Goal: Task Accomplishment & Management: Complete application form

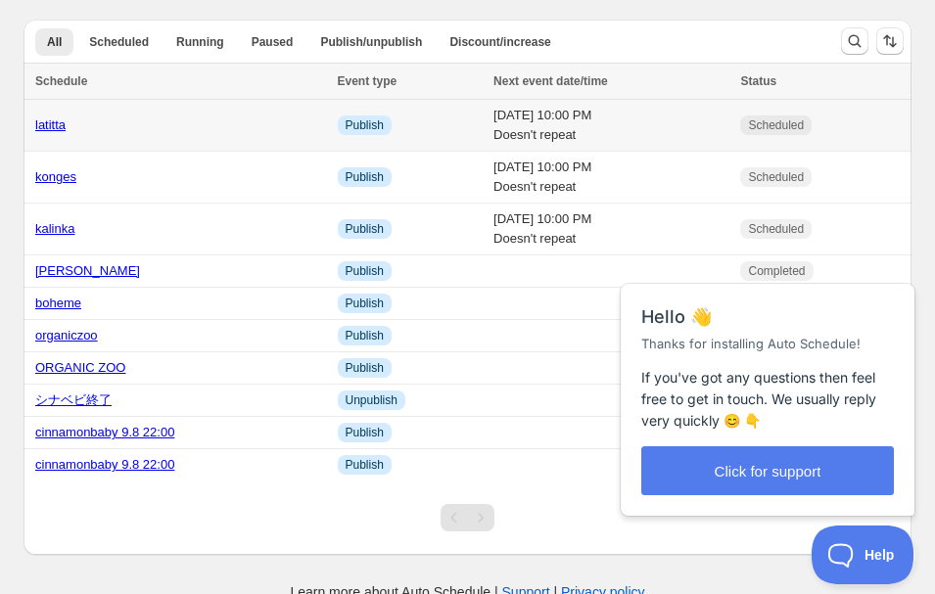
click at [143, 126] on div "latitta" at bounding box center [180, 126] width 291 height 20
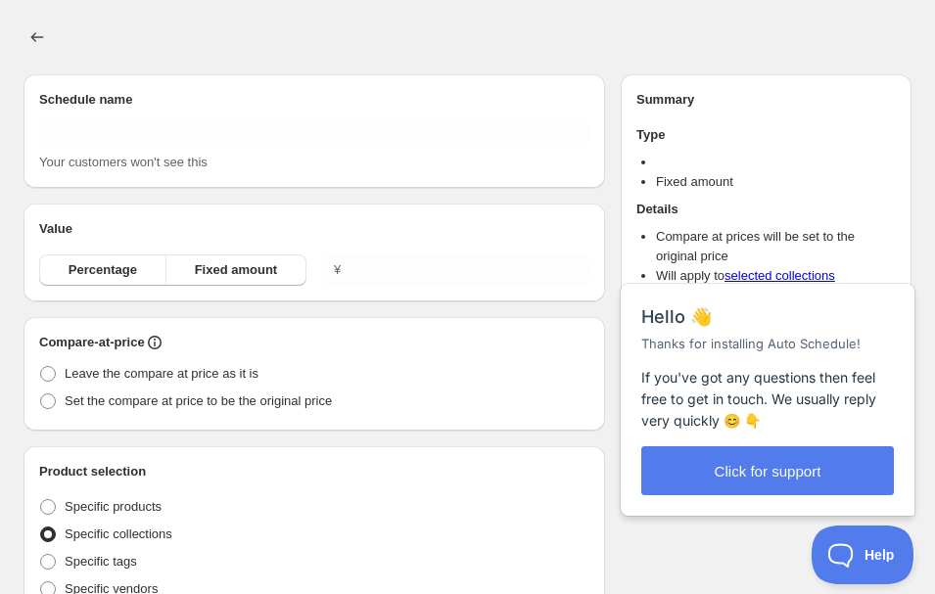
type input "latitta"
radio input "true"
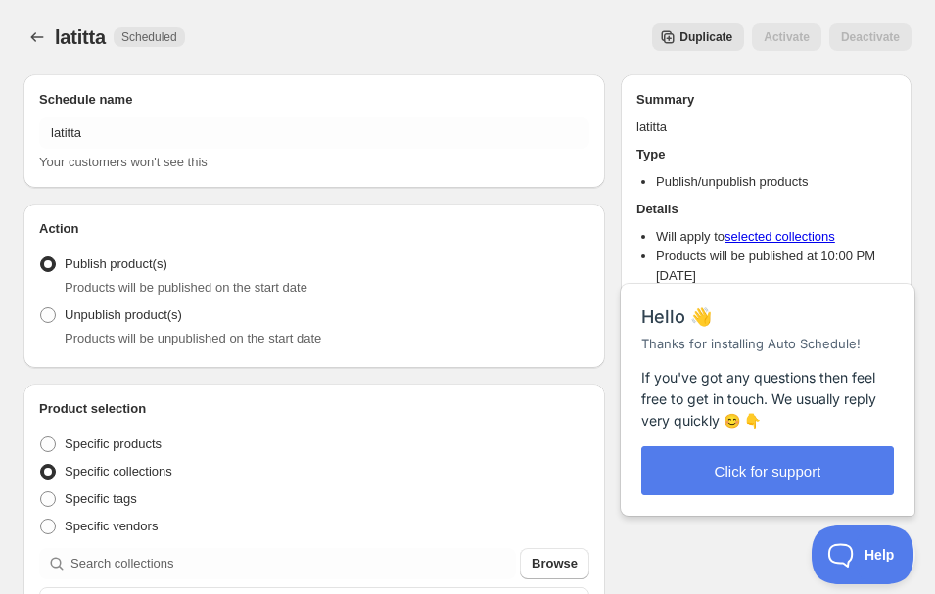
click at [862, 553] on span "Help" at bounding box center [856, 551] width 102 height 14
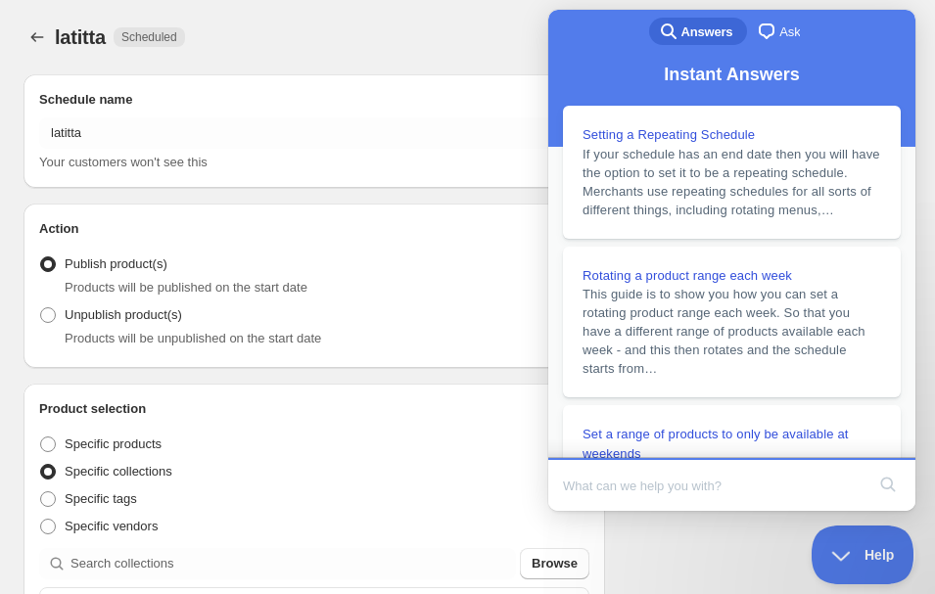
click at [844, 544] on button "Help" at bounding box center [856, 551] width 102 height 59
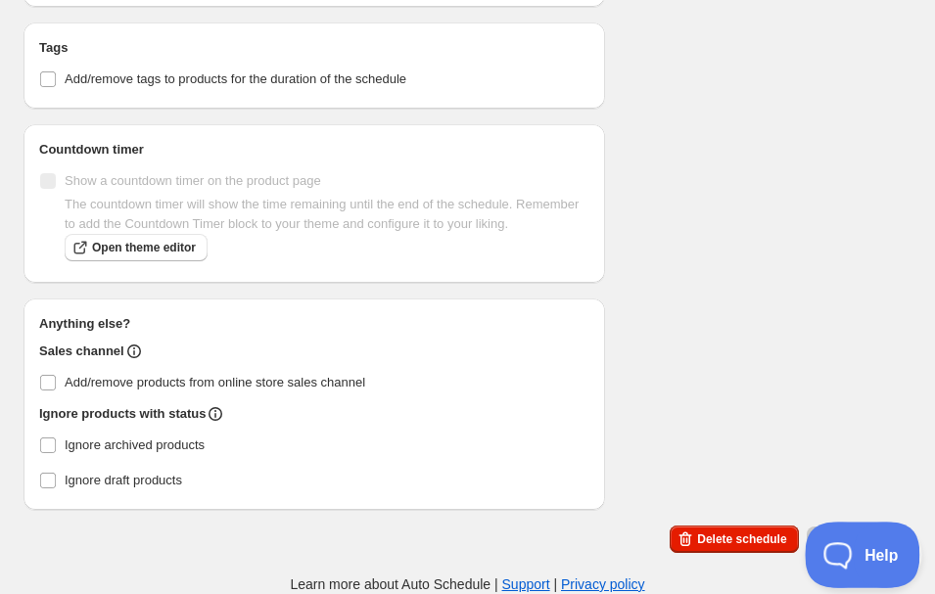
scroll to position [931, 0]
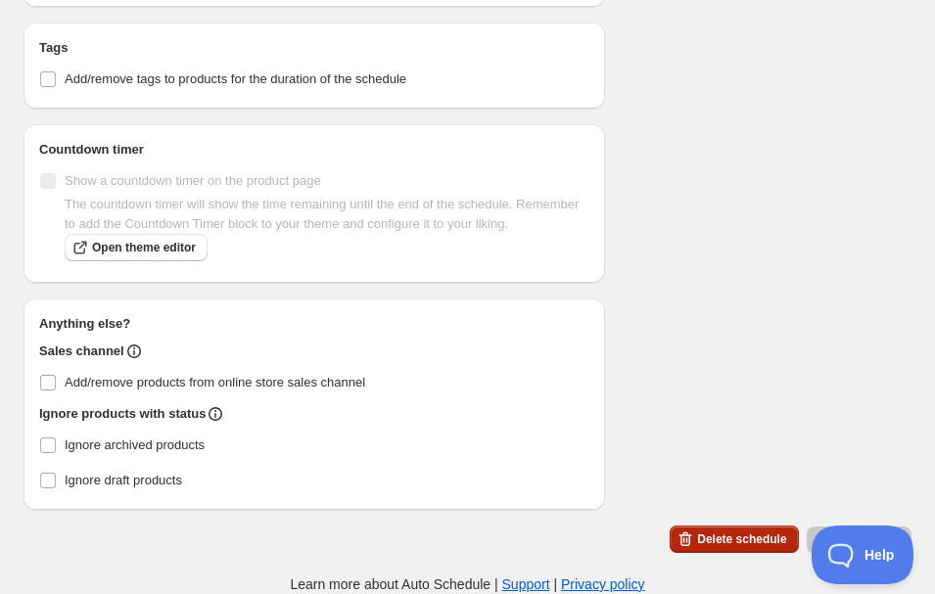
click at [743, 543] on span "Delete schedule" at bounding box center [741, 540] width 89 height 16
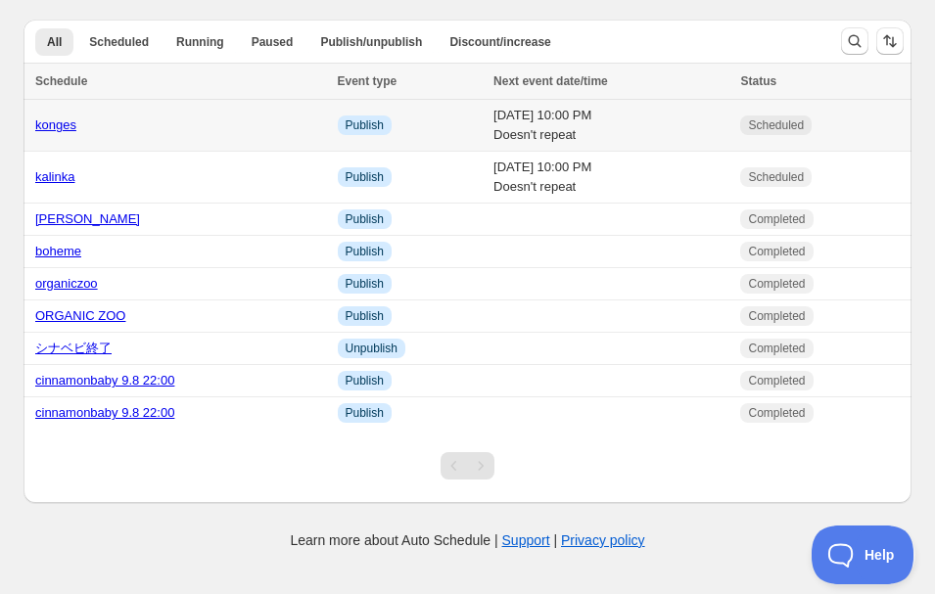
click at [49, 119] on link "konges" at bounding box center [55, 124] width 41 height 15
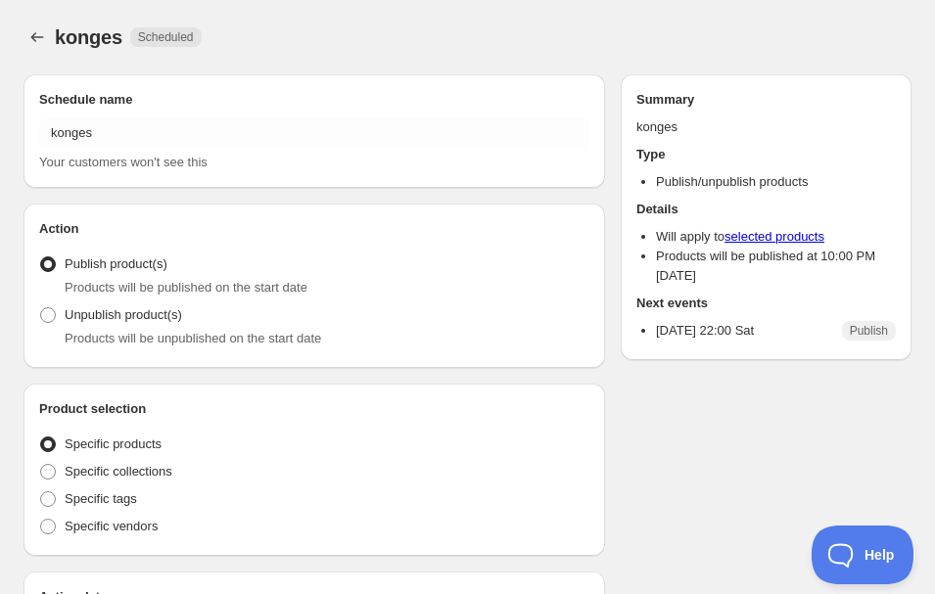
radio input "true"
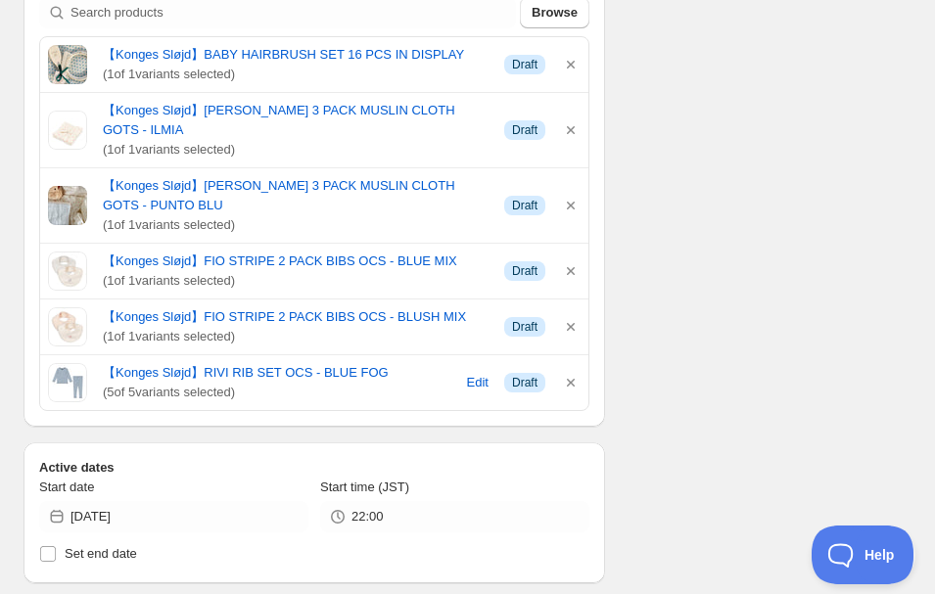
scroll to position [549, 0]
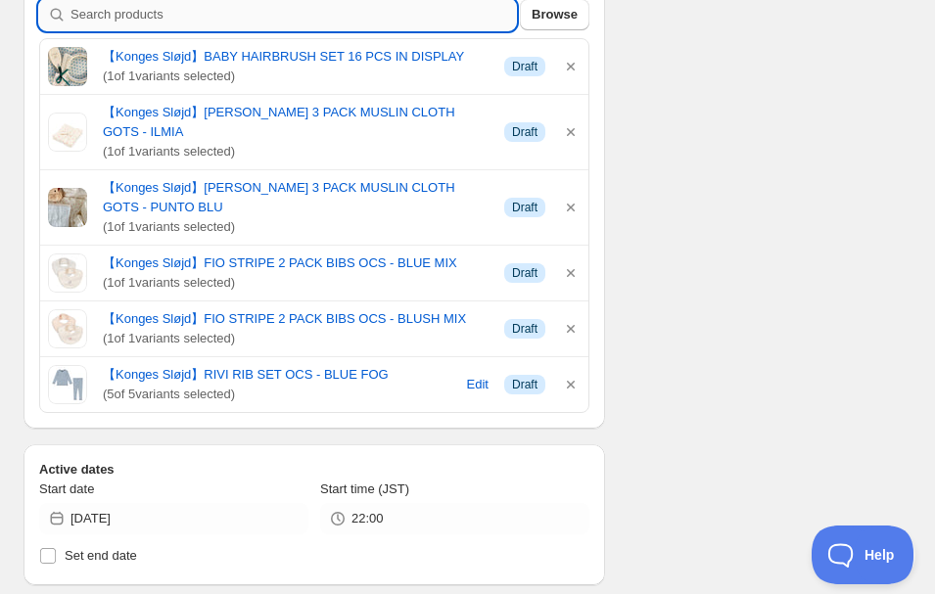
click at [91, 20] on input "search" at bounding box center [292, 14] width 445 height 31
type input "C"
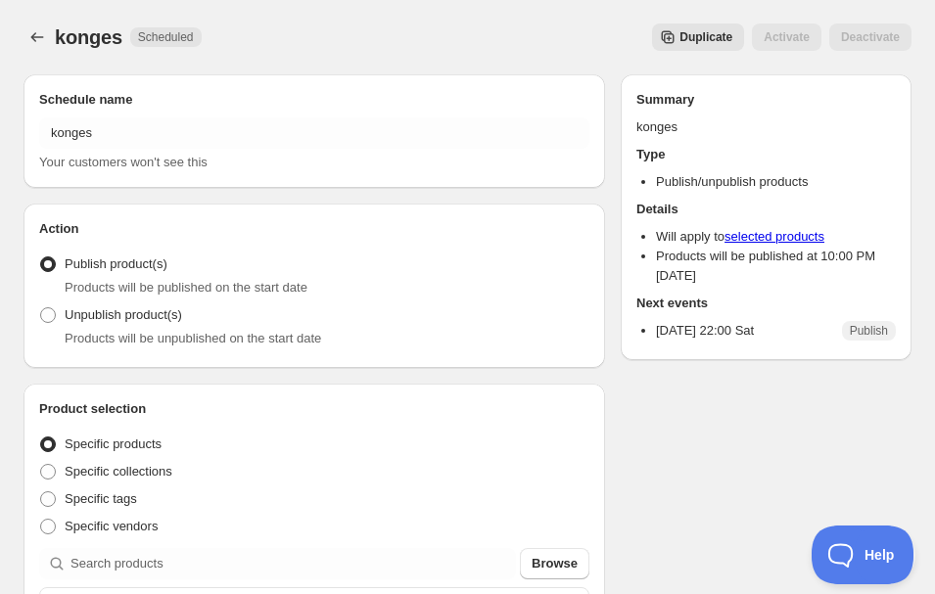
scroll to position [0, 0]
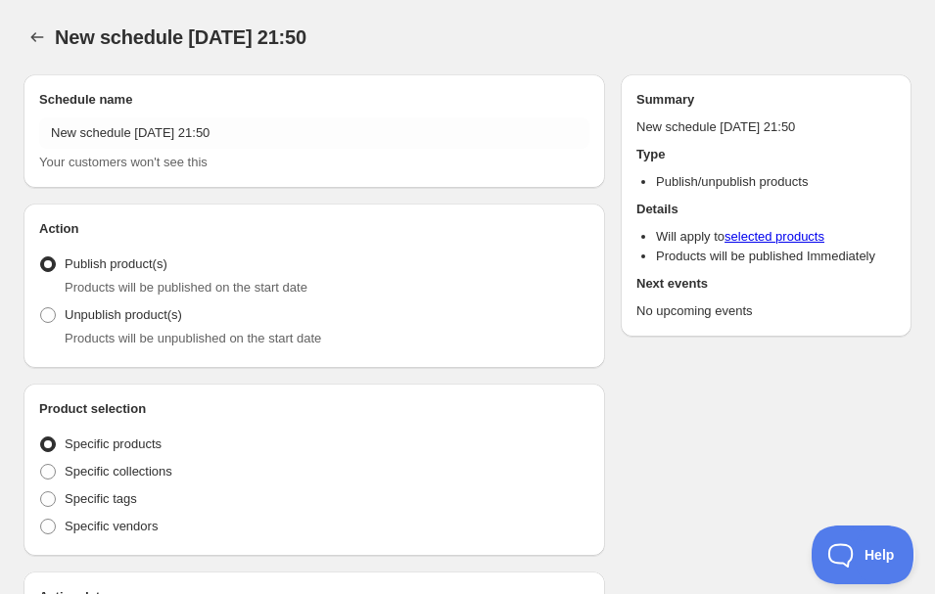
radio input "true"
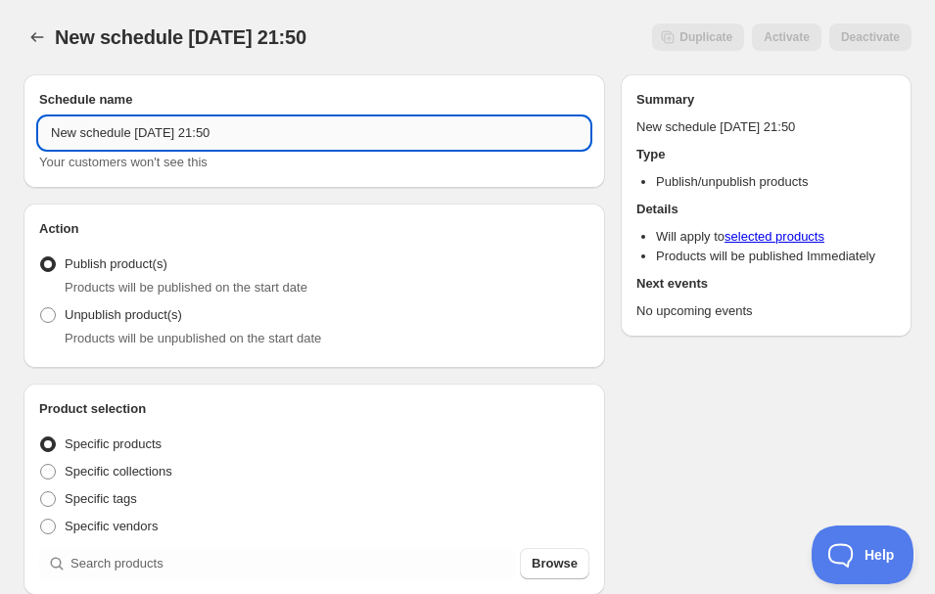
click at [84, 142] on input "New schedule [DATE] 21:50" at bounding box center [314, 132] width 550 height 31
click at [83, 128] on input "New schedule [DATE] 21:50" at bounding box center [314, 132] width 550 height 31
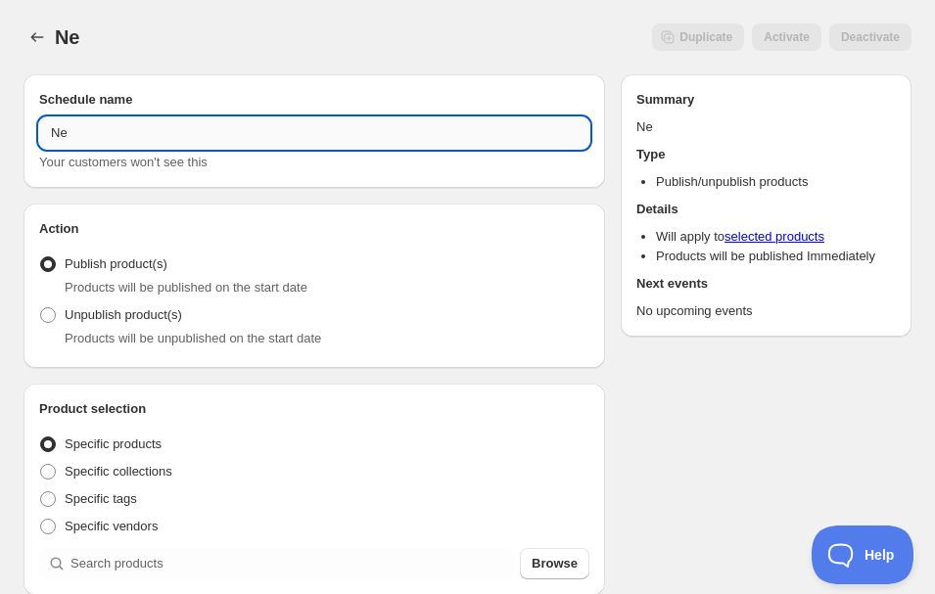
type input "N"
click at [54, 10] on button "Submit" at bounding box center [51, 10] width 56 height 21
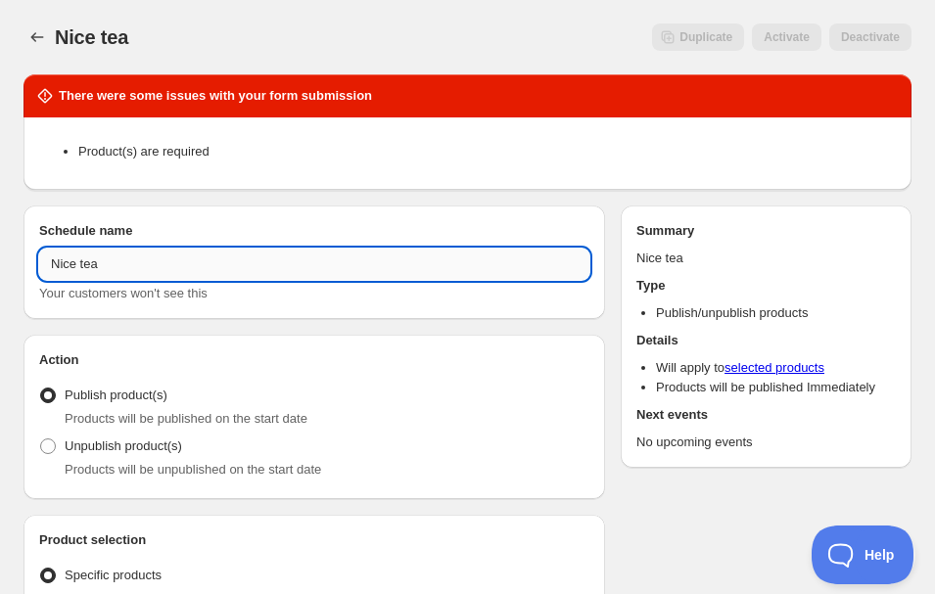
click at [73, 262] on input "Nice tea" at bounding box center [314, 264] width 550 height 31
click at [72, 261] on input "Nice tea" at bounding box center [314, 264] width 550 height 31
type input "Cienta"
click at [285, 206] on div "Schedule name Cienta Your customers won't see this" at bounding box center [314, 263] width 582 height 114
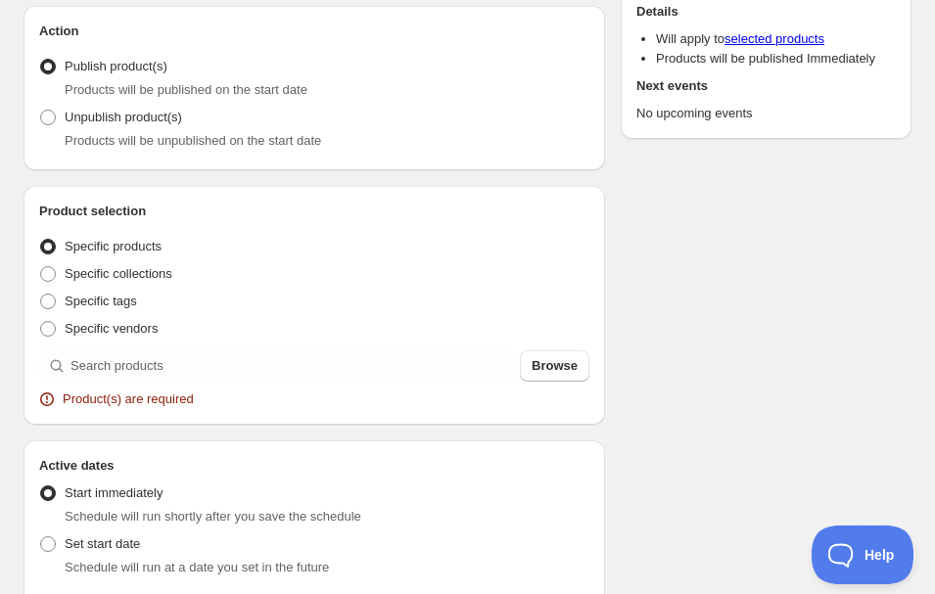
scroll to position [330, 0]
click at [67, 273] on span "Specific collections" at bounding box center [119, 272] width 108 height 15
click at [41, 266] on input "Specific collections" at bounding box center [40, 265] width 1 height 1
radio input "true"
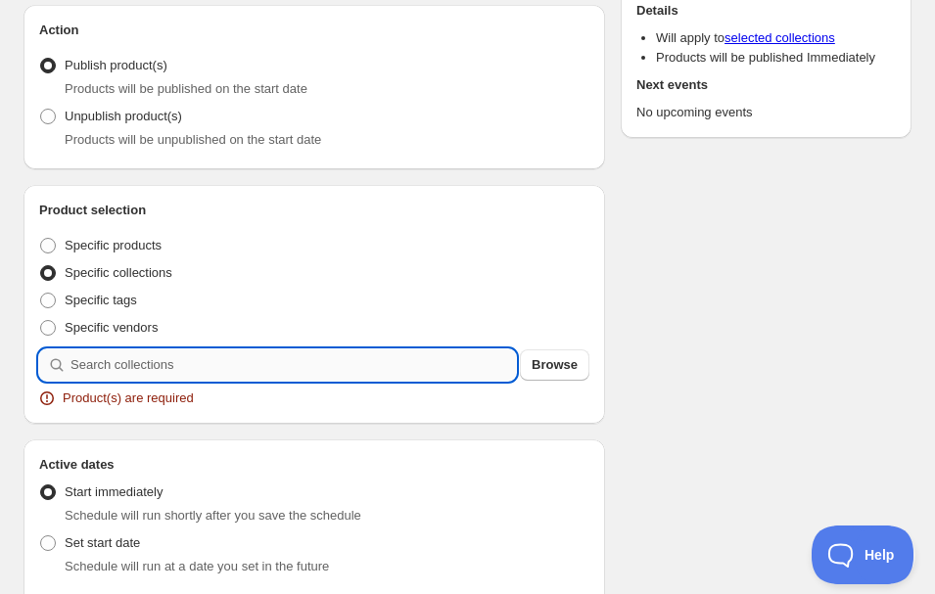
click at [124, 363] on input "search" at bounding box center [292, 365] width 445 height 31
type input "C"
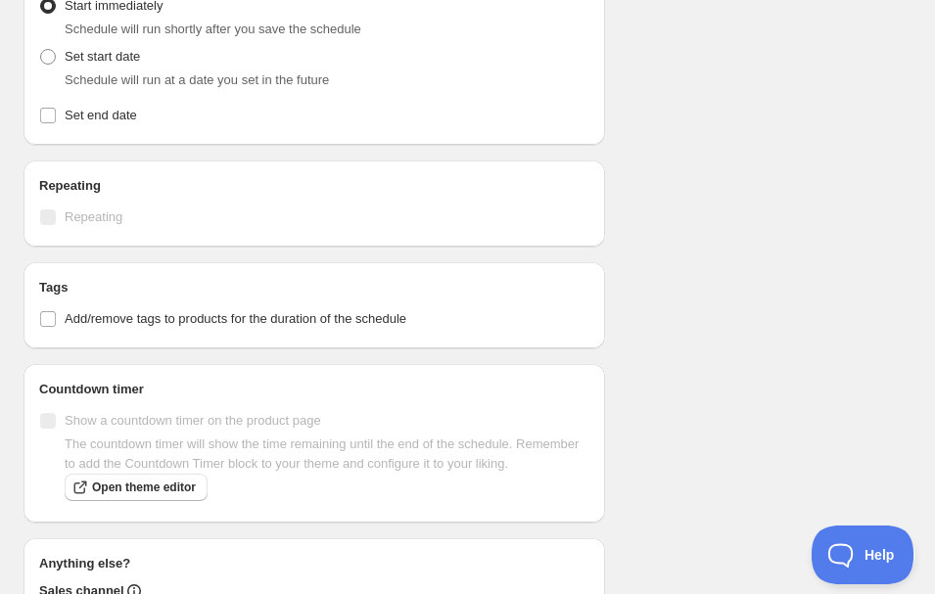
scroll to position [864, 0]
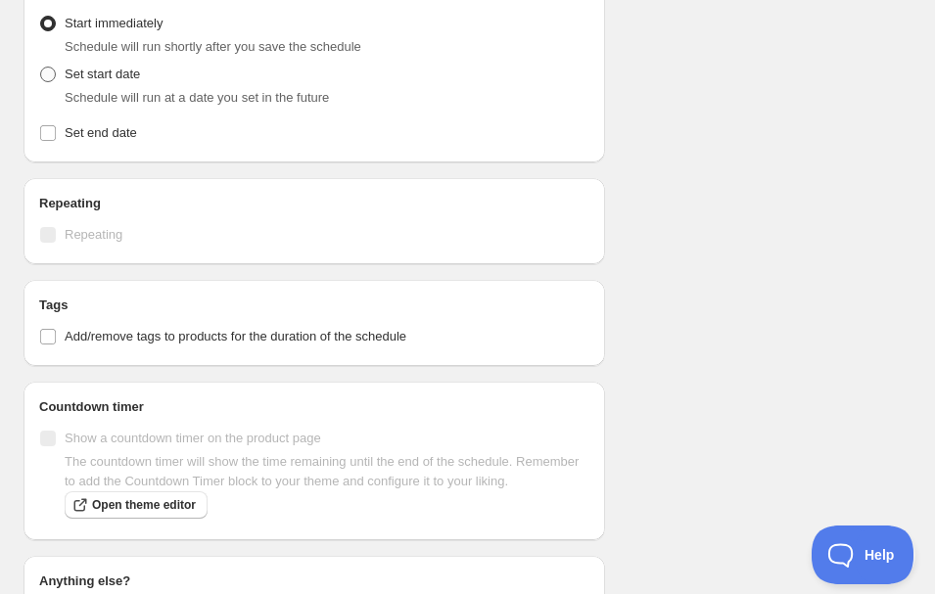
click at [58, 70] on label "Set start date" at bounding box center [89, 74] width 101 height 27
click at [41, 68] on input "Set start date" at bounding box center [40, 67] width 1 height 1
radio input "true"
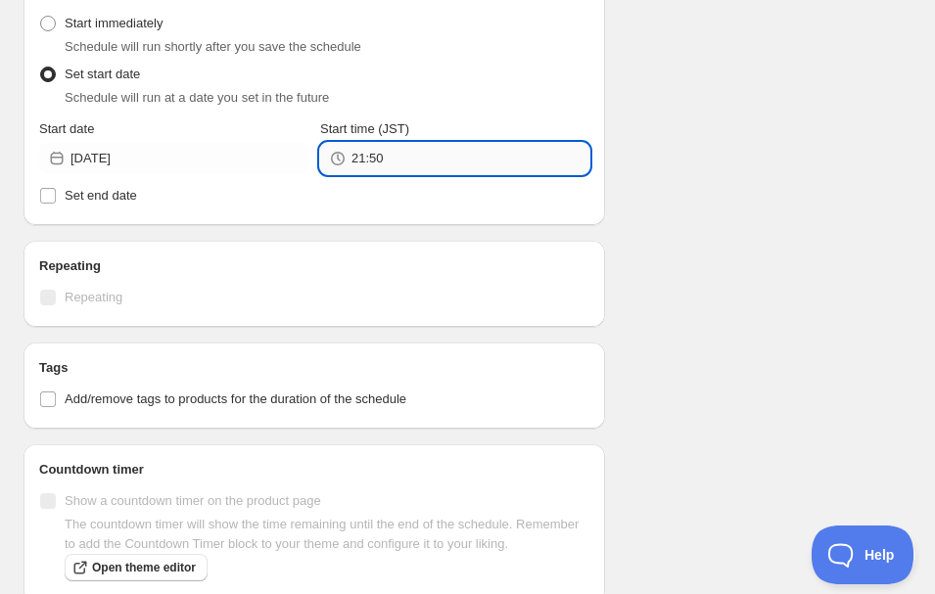
click at [422, 151] on input "21:50" at bounding box center [470, 158] width 238 height 31
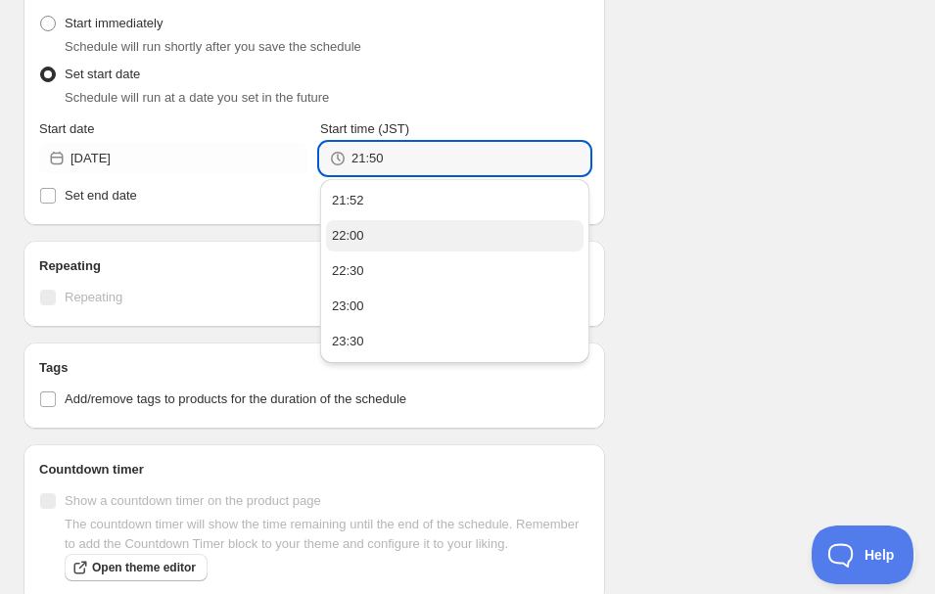
click at [349, 237] on div "22:00" at bounding box center [348, 236] width 32 height 20
type input "22:00"
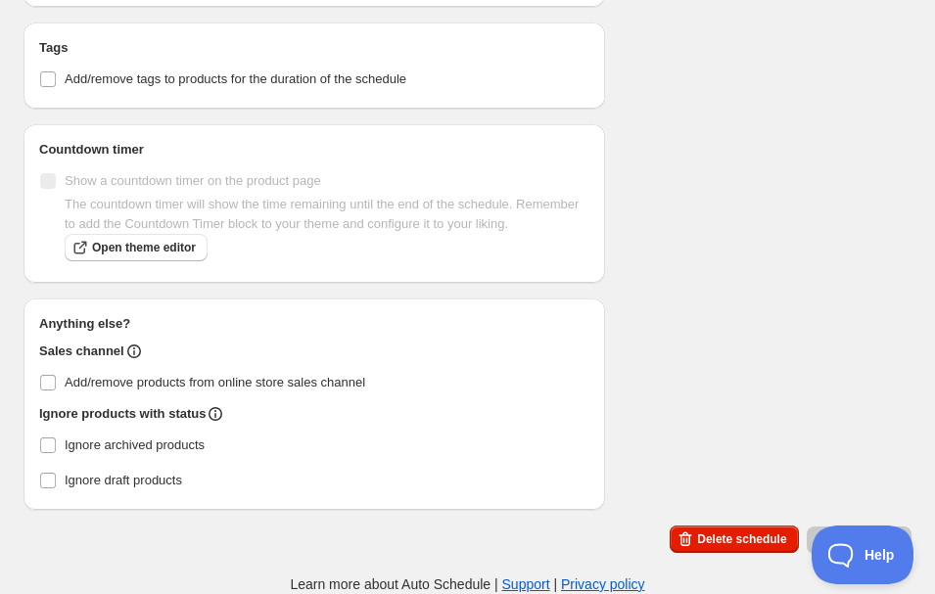
scroll to position [20, 0]
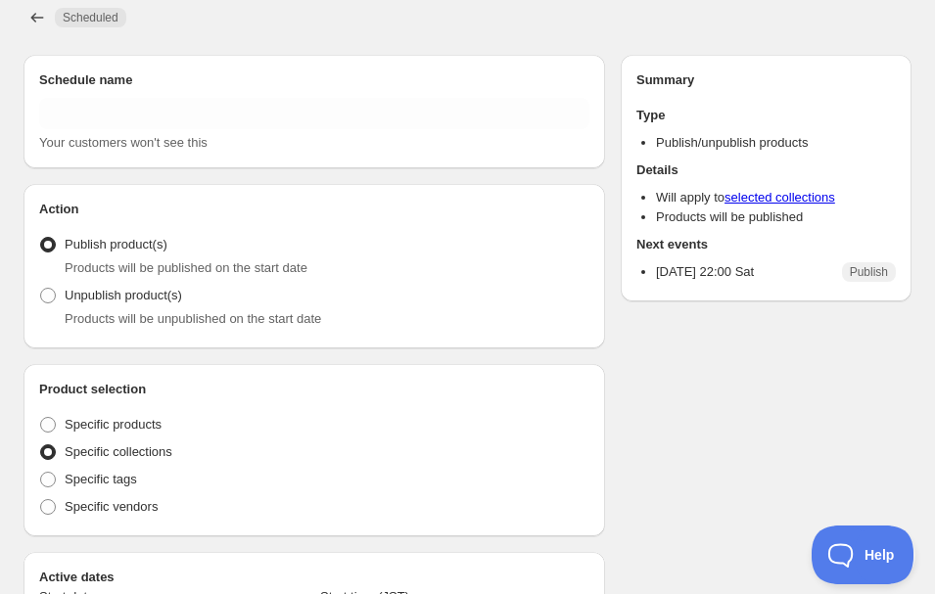
type input "Cienta"
radio input "true"
type input "2025-09-27"
type input "22:00"
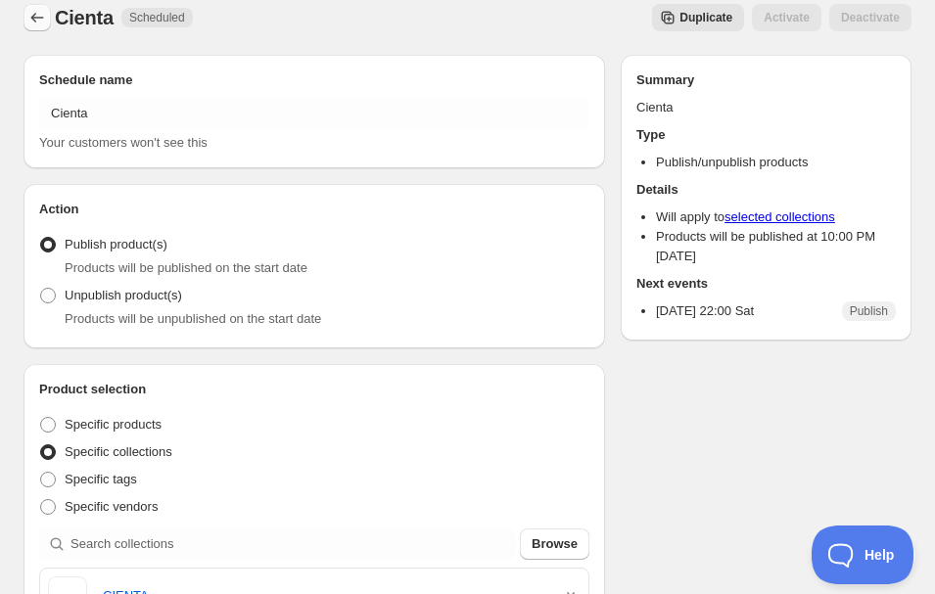
click at [45, 13] on icon "Schedules" at bounding box center [37, 18] width 20 height 20
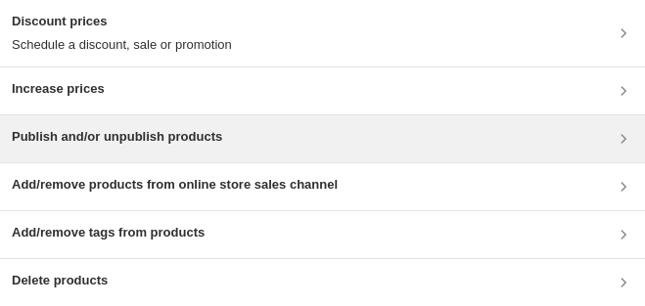
click at [27, 142] on h3 "Publish and/or unpublish products" at bounding box center [117, 137] width 210 height 20
